Goal: Navigation & Orientation: Find specific page/section

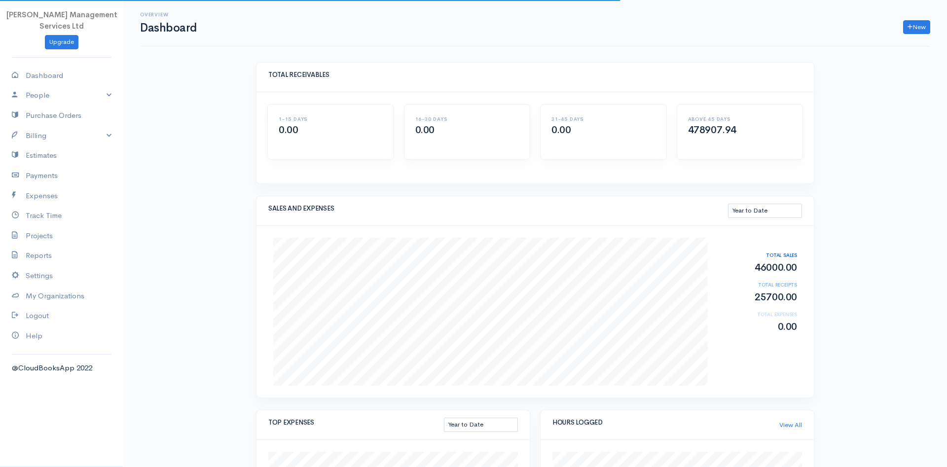
select select "thistoyear"
click at [55, 286] on link "My Organizations" at bounding box center [61, 296] width 123 height 20
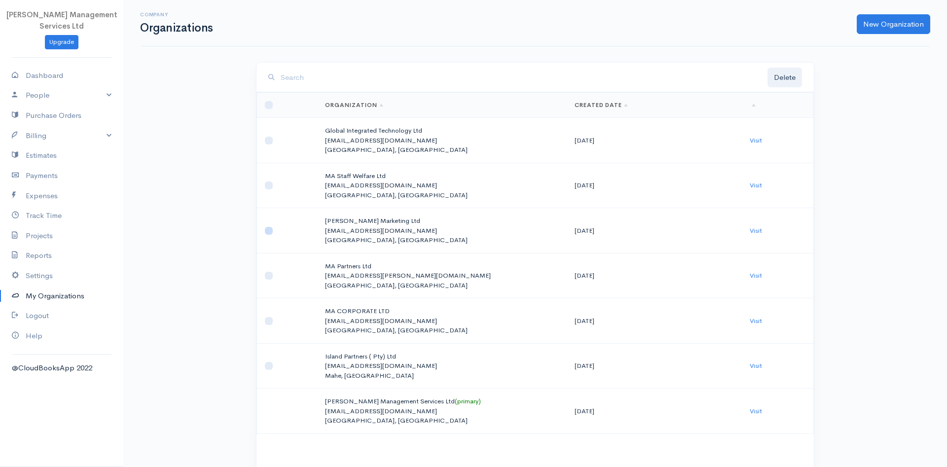
click at [265, 231] on input "checkbox" at bounding box center [269, 231] width 8 height 8
checkbox input "true"
click at [755, 234] on link "Visit" at bounding box center [755, 230] width 12 height 8
